Goal: Task Accomplishment & Management: Manage account settings

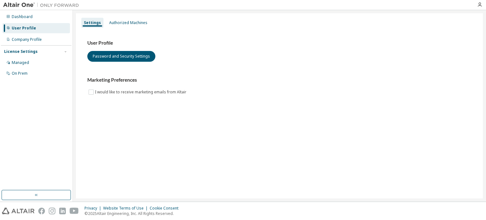
drag, startPoint x: 0, startPoint y: 0, endPoint x: 323, endPoint y: 186, distance: 372.5
click at [323, 186] on div "Settings Authorized Machines User Profile Password and Security Settings Market…" at bounding box center [279, 105] width 407 height 185
click at [143, 59] on button "Password and Security Settings" at bounding box center [121, 56] width 68 height 11
